Goal: Transaction & Acquisition: Download file/media

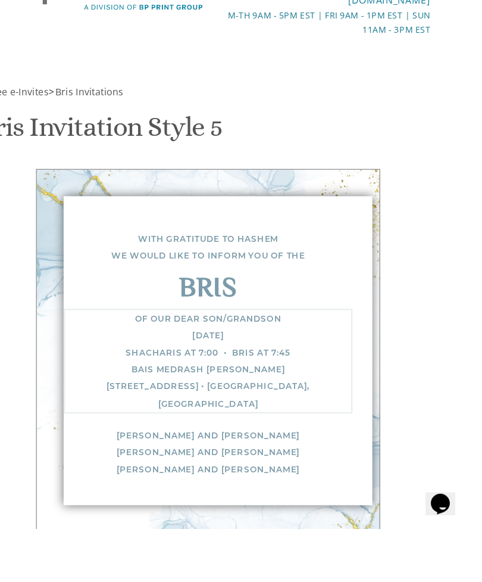
type textarea "Of our dear son/grandson [DATE] Shacharis at 8:30 Bris at 7:45 Machzikeh Hadas …"
type textarea "[PERSON_NAME] and"
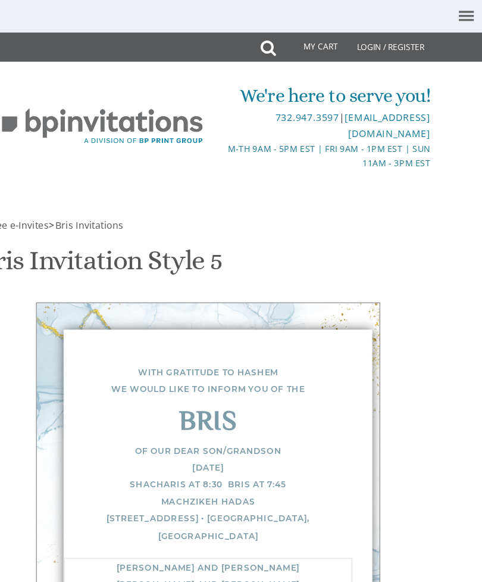
scroll to position [533, 0]
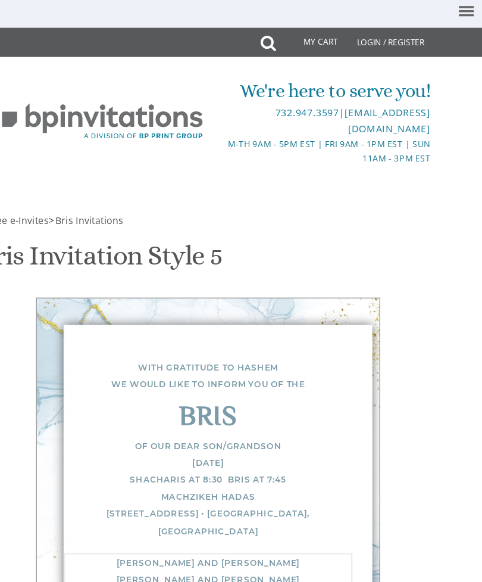
type textarea "[PERSON_NAME] and [PERSON_NAME] [PERSON_NAME] and [PERSON_NAME] [PERSON_NAME] a…"
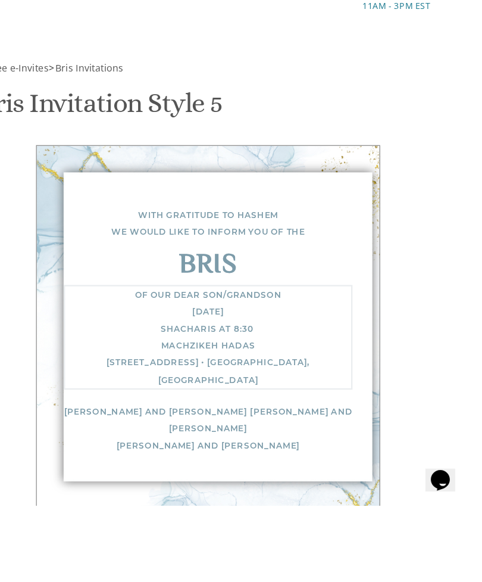
type textarea "Of our dear son/grandson [DATE] Shacharis at 8:30 Machzikeh Hadas [STREET_ADDRE…"
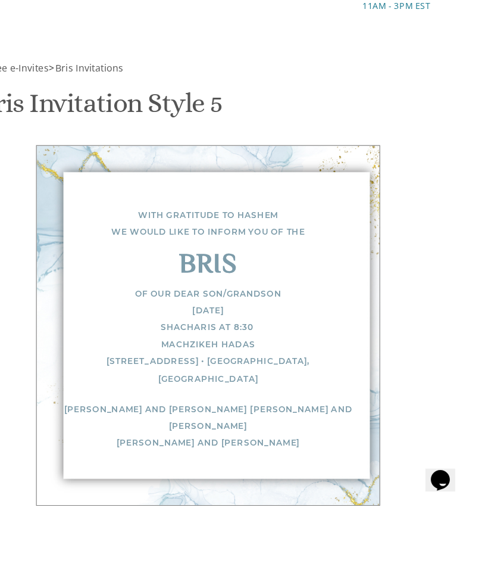
type input "[EMAIL_ADDRESS][DOMAIN_NAME]"
